Goal: Task Accomplishment & Management: Use online tool/utility

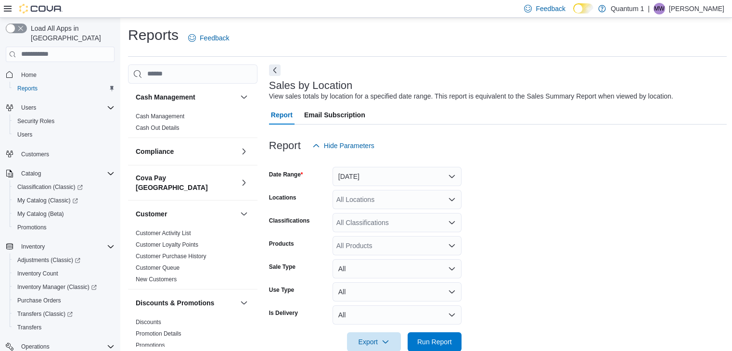
scroll to position [312, 0]
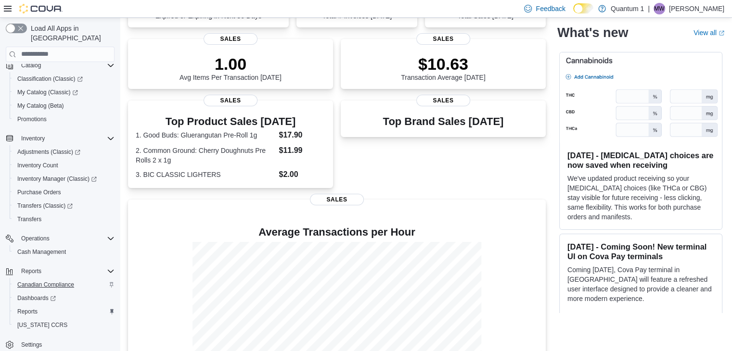
scroll to position [168, 0]
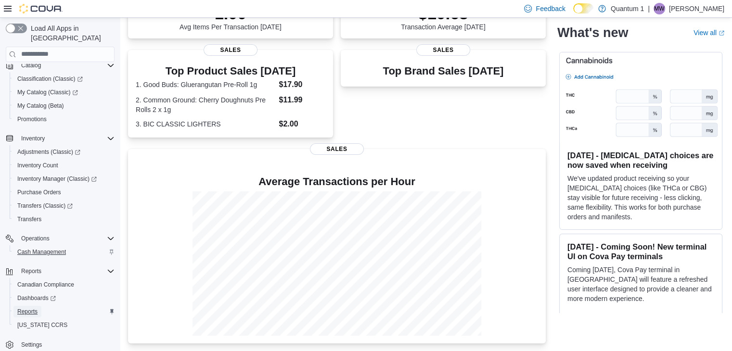
drag, startPoint x: 42, startPoint y: 299, endPoint x: 72, endPoint y: 245, distance: 61.2
click at [41, 306] on link "Reports" at bounding box center [27, 312] width 28 height 12
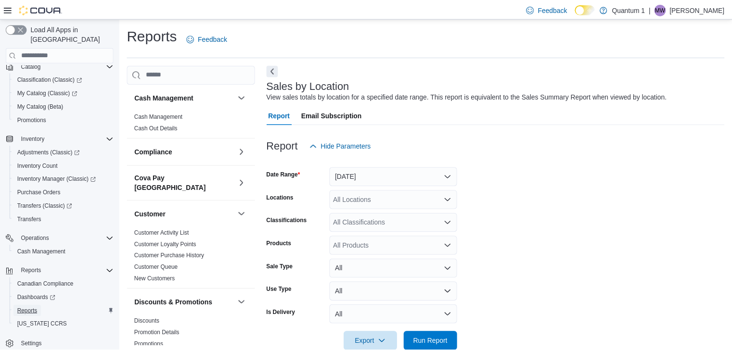
scroll to position [19, 0]
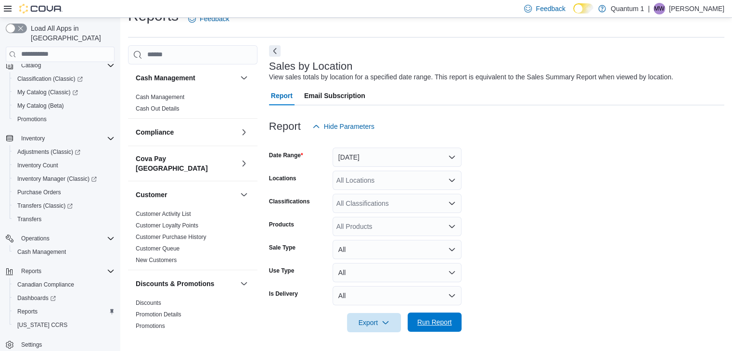
click at [438, 317] on span "Run Report" at bounding box center [434, 322] width 42 height 19
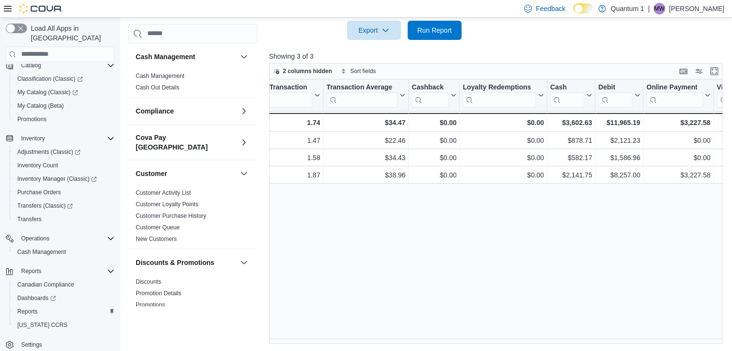
scroll to position [0, 1023]
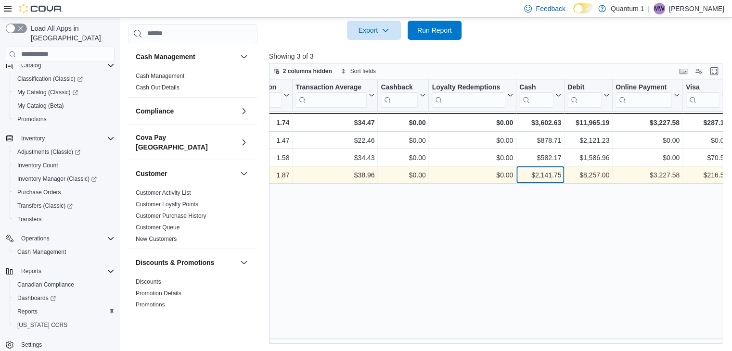
click at [548, 177] on div "$2,141.75" at bounding box center [540, 175] width 42 height 12
